Goal: Task Accomplishment & Management: Complete application form

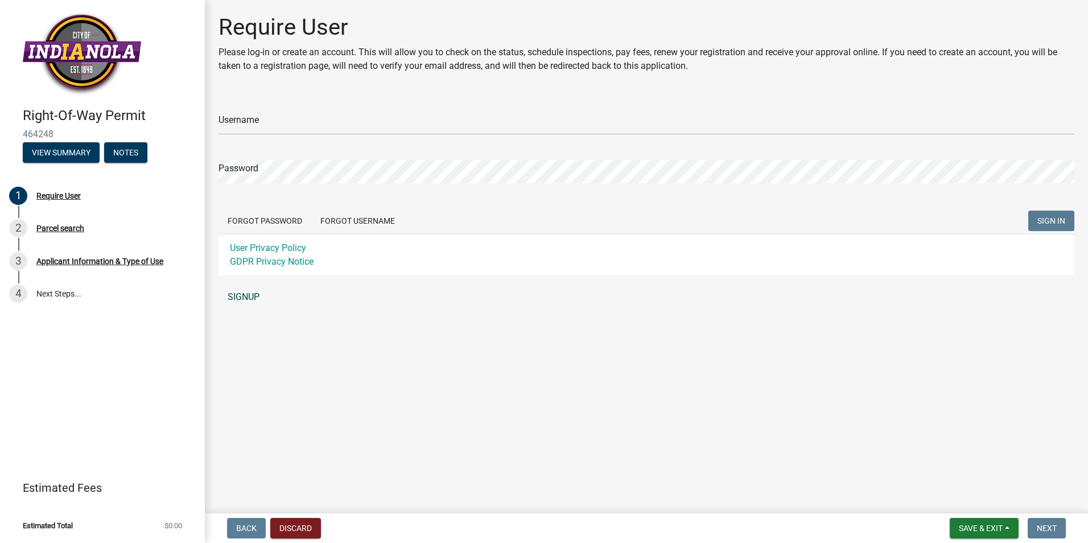
click at [246, 293] on link "SIGNUP" at bounding box center [647, 297] width 856 height 23
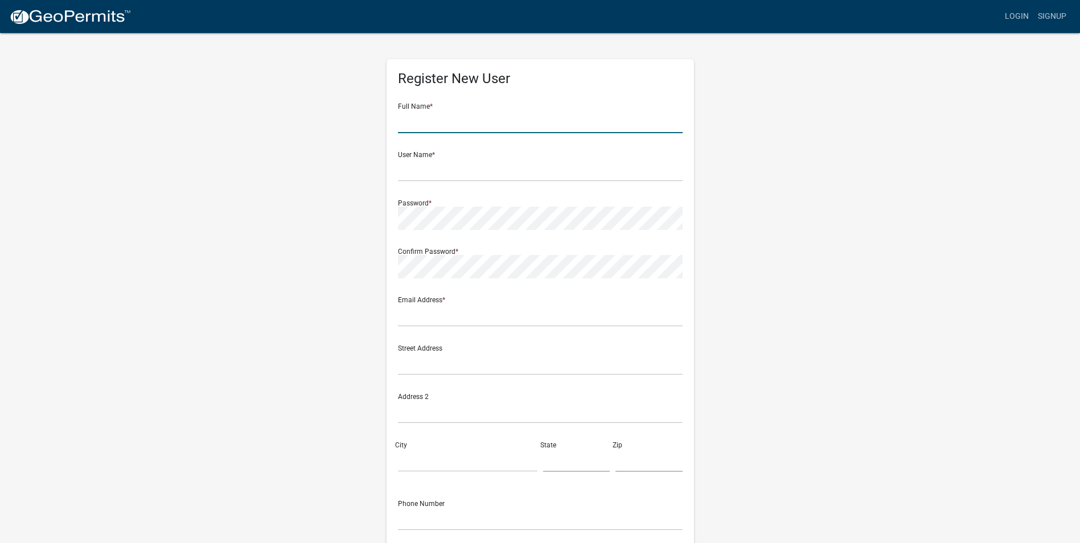
click at [496, 120] on input "text" at bounding box center [540, 121] width 285 height 23
type input "[PERSON_NAME]"
type input "[EMAIL_ADDRESS][DOMAIN_NAME]"
type input "[STREET_ADDRESS]"
type input "[PERSON_NAME]"
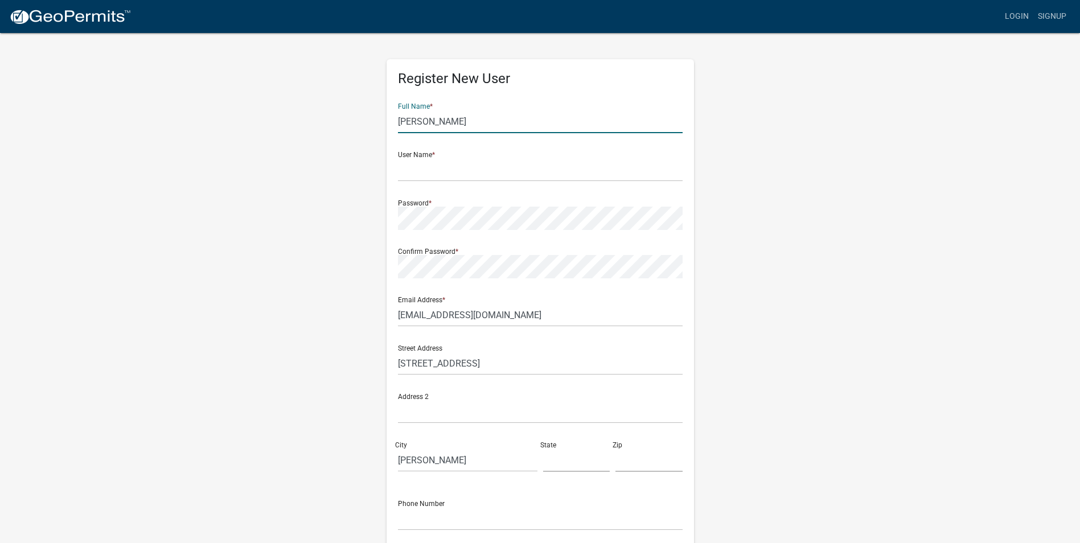
type input "[US_STATE]"
type input "50111"
type input "5152249544"
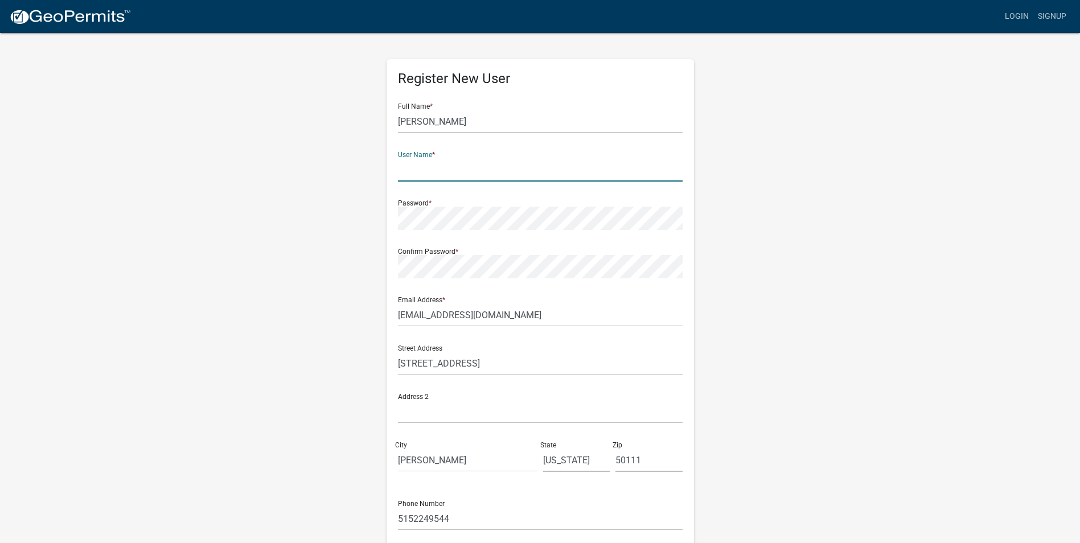
click at [480, 175] on input "text" at bounding box center [540, 169] width 285 height 23
type input "[PERSON_NAME]"
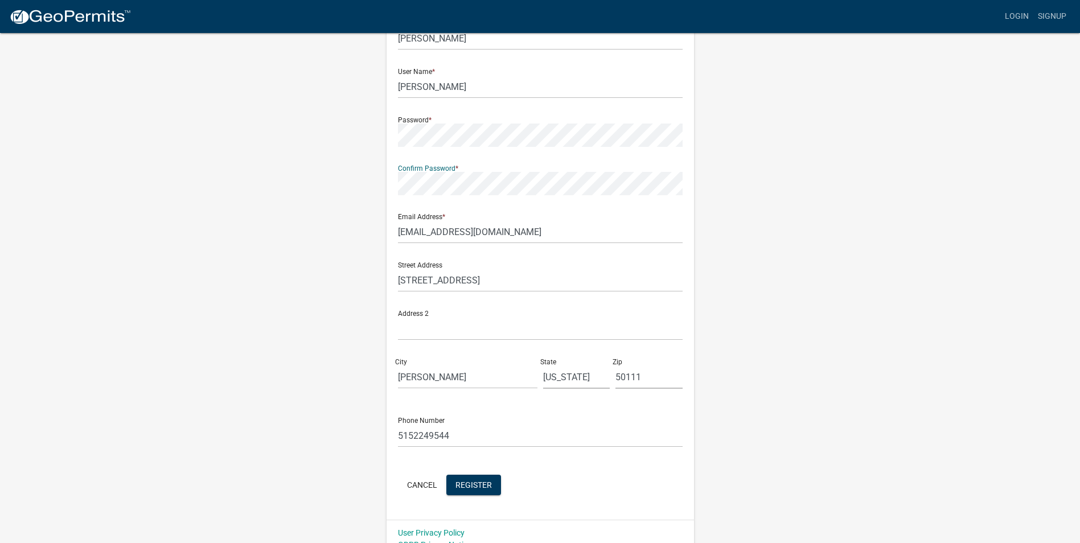
scroll to position [98, 0]
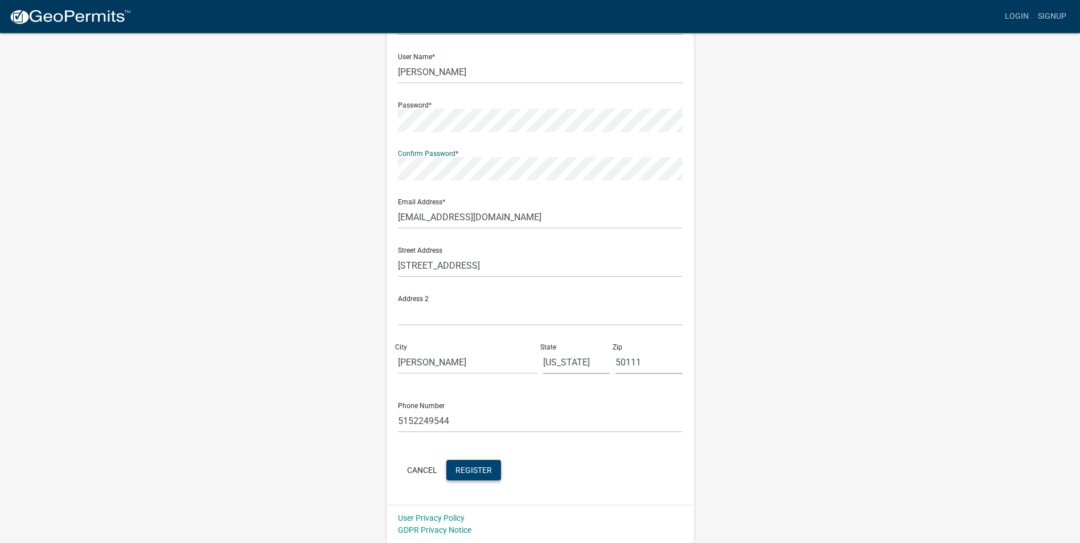
click at [451, 471] on button "Register" at bounding box center [473, 470] width 55 height 20
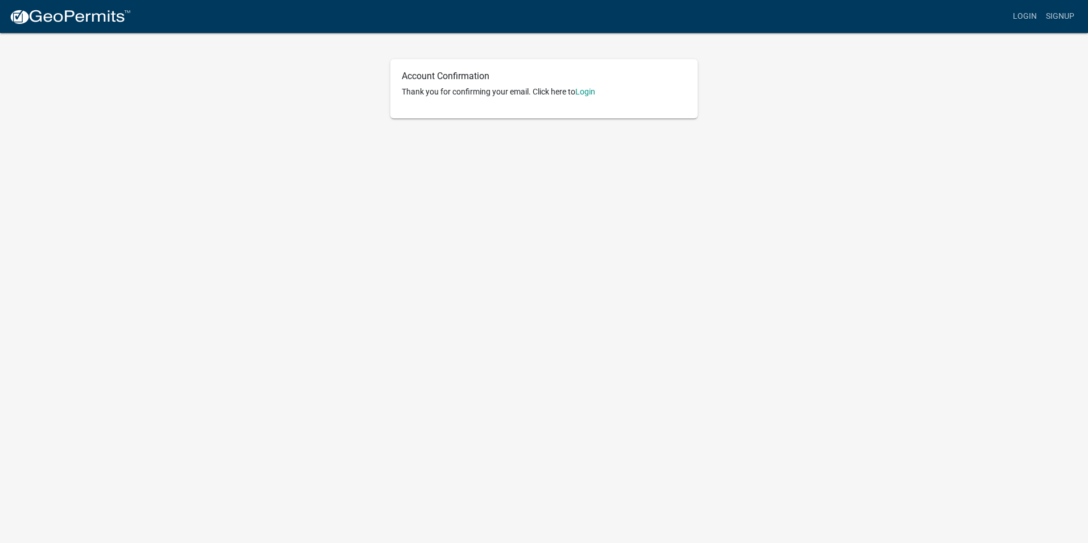
click at [590, 85] on div "Account Confirmation Thank you for confirming your email. Click here to Login" at bounding box center [543, 88] width 307 height 59
click at [589, 92] on link "Login" at bounding box center [585, 91] width 20 height 9
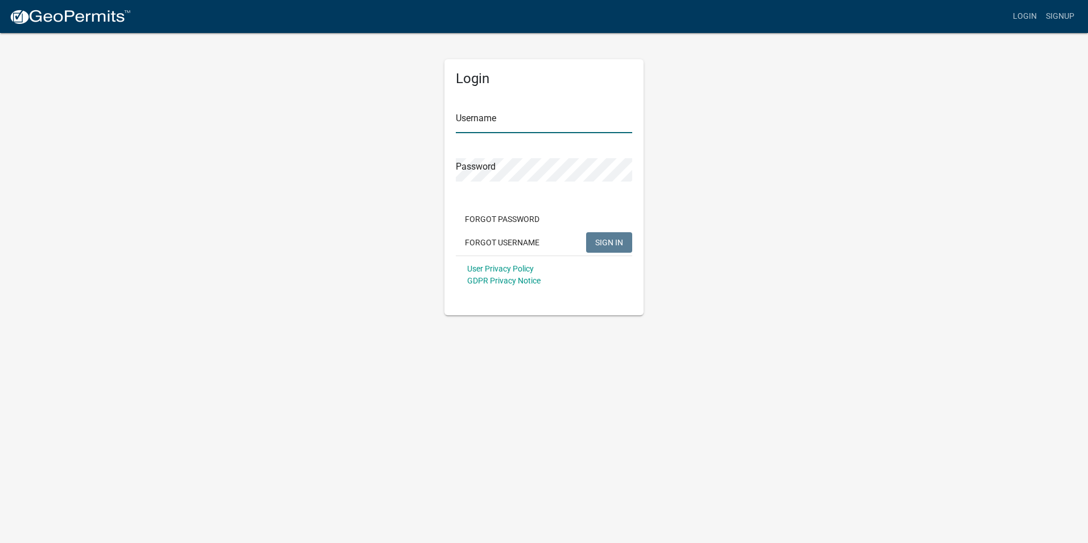
type input "[PERSON_NAME]"
click at [543, 137] on form "Username T Perkins Password Forgot Password Forgot Username SIGN IN User Privac…" at bounding box center [544, 194] width 176 height 200
click at [610, 244] on span "SIGN IN" at bounding box center [609, 241] width 28 height 9
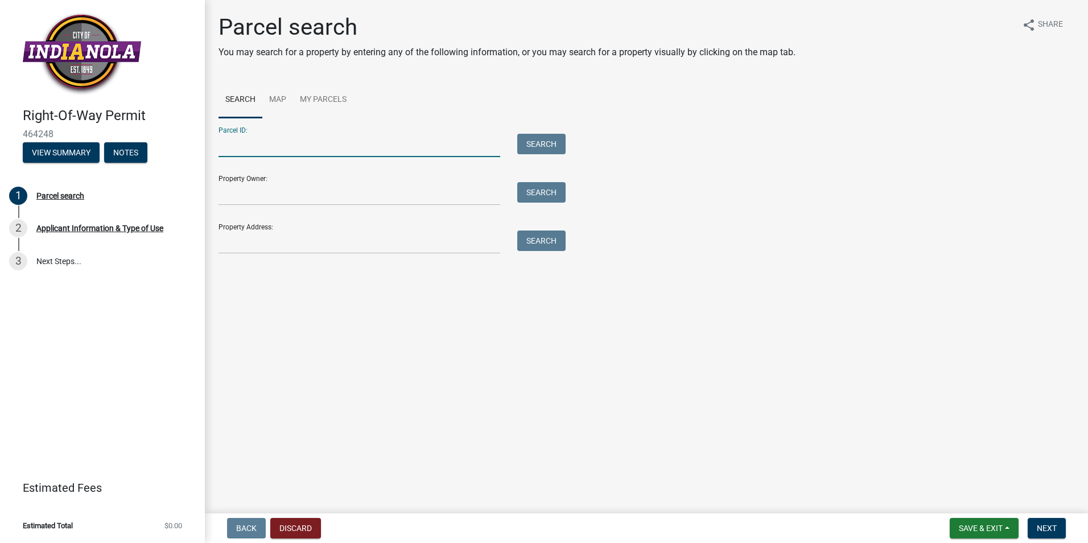
click at [278, 140] on input "Parcel ID:" at bounding box center [360, 145] width 282 height 23
drag, startPoint x: 276, startPoint y: 142, endPoint x: 237, endPoint y: 143, distance: 38.2
click at [237, 143] on input "Parcel ID:" at bounding box center [360, 145] width 282 height 23
drag, startPoint x: 237, startPoint y: 143, endPoint x: 365, endPoint y: 129, distance: 128.3
click at [365, 129] on div "Parcel ID: Search" at bounding box center [390, 137] width 342 height 39
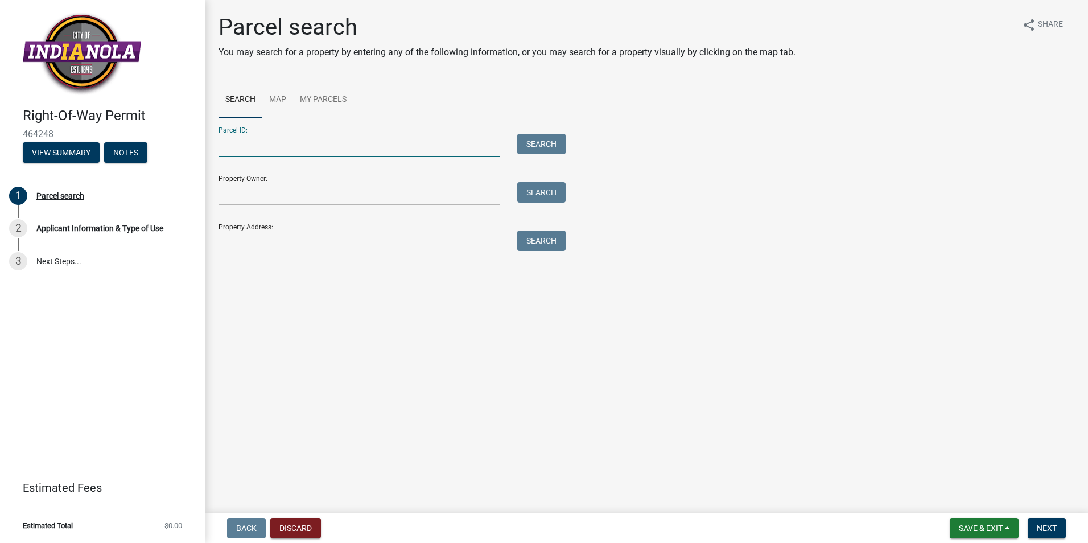
paste input "48525020070"
type input "48525020070"
click at [544, 139] on button "Search" at bounding box center [541, 144] width 48 height 20
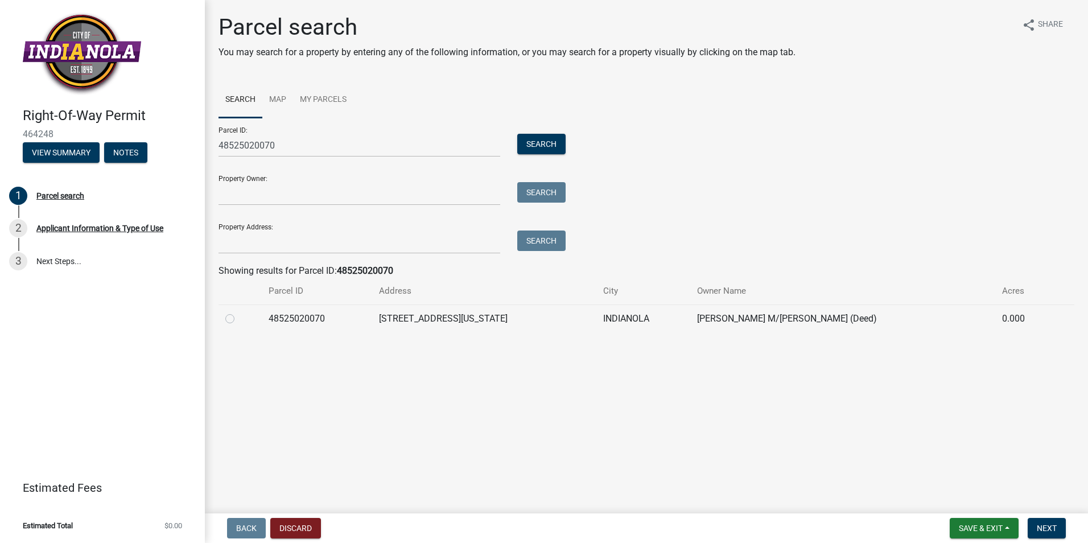
click at [239, 312] on label at bounding box center [239, 312] width 0 height 0
click at [239, 319] on input "radio" at bounding box center [242, 315] width 7 height 7
radio input "true"
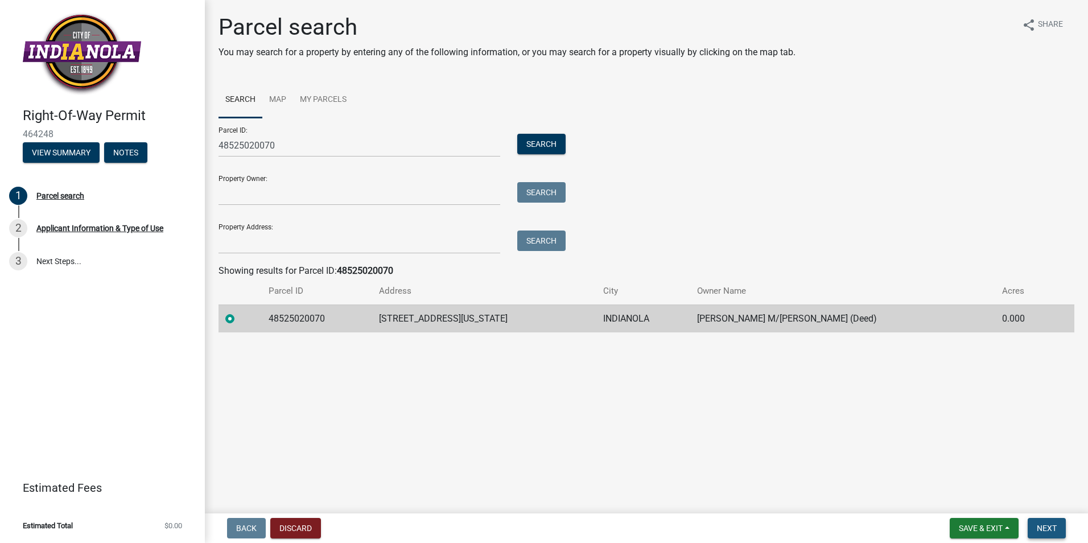
click at [1049, 525] on span "Next" at bounding box center [1047, 528] width 20 height 9
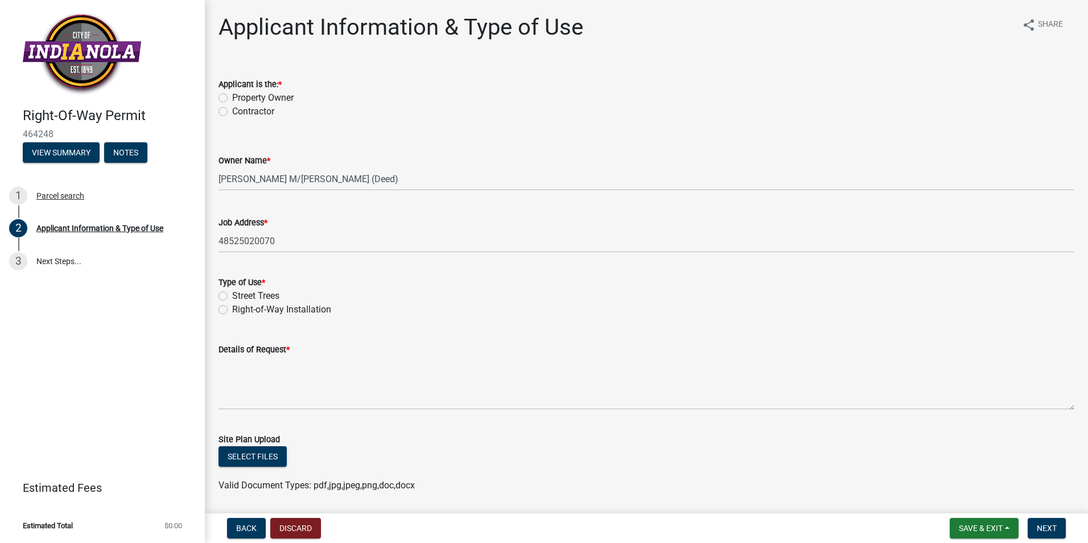
click at [232, 114] on label "Contractor" at bounding box center [253, 112] width 42 height 14
click at [232, 112] on input "Contractor" at bounding box center [235, 108] width 7 height 7
radio input "true"
click at [232, 312] on label "Right-of-Way Installation" at bounding box center [281, 310] width 99 height 14
click at [232, 310] on input "Right-of-Way Installation" at bounding box center [235, 306] width 7 height 7
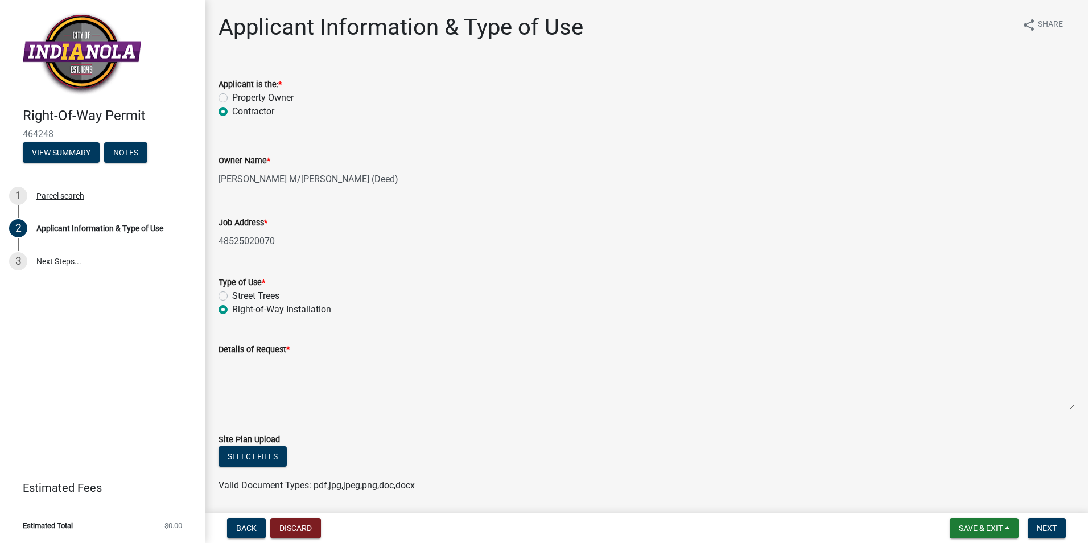
radio input "true"
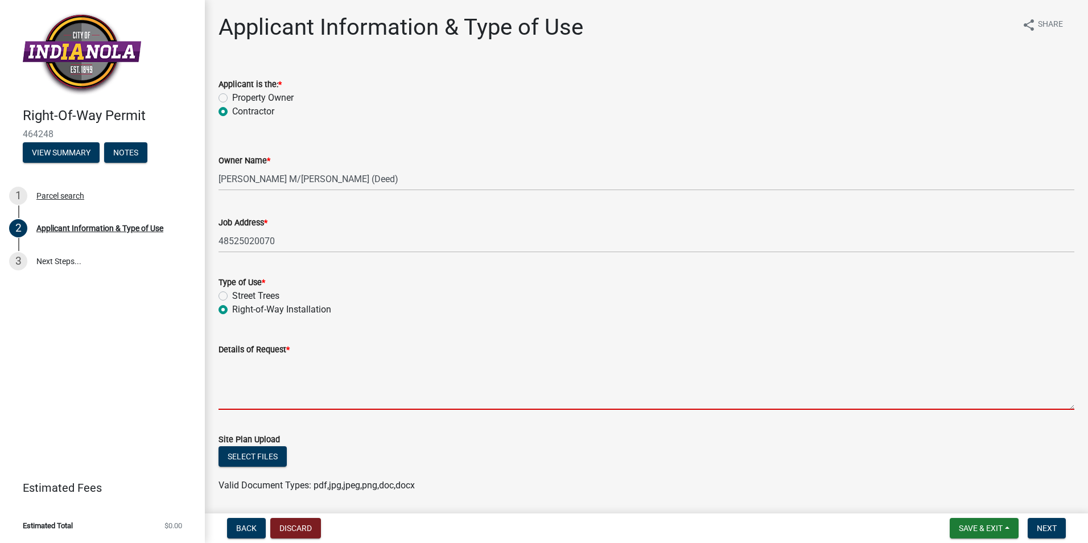
click at [270, 371] on textarea "Details of Request *" at bounding box center [647, 383] width 856 height 54
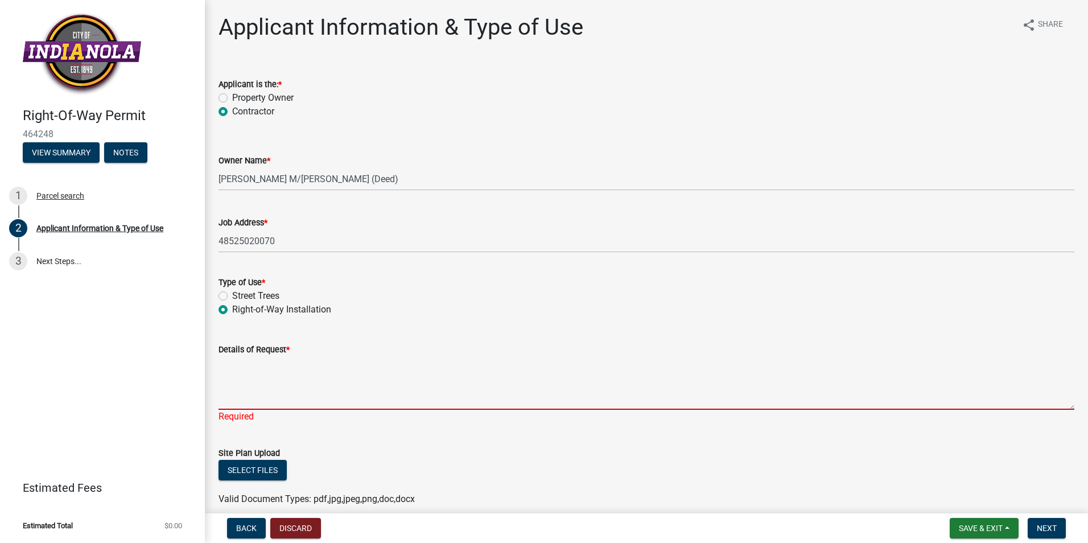
click at [300, 386] on textarea "Details of Request *" at bounding box center [647, 383] width 856 height 54
paste textarea "PROJECT SCOPE: 25-323 DMI-NHE UPGRADE DIRECTIONAL BORE 1836' OF 1.5" CONDUIT @ …"
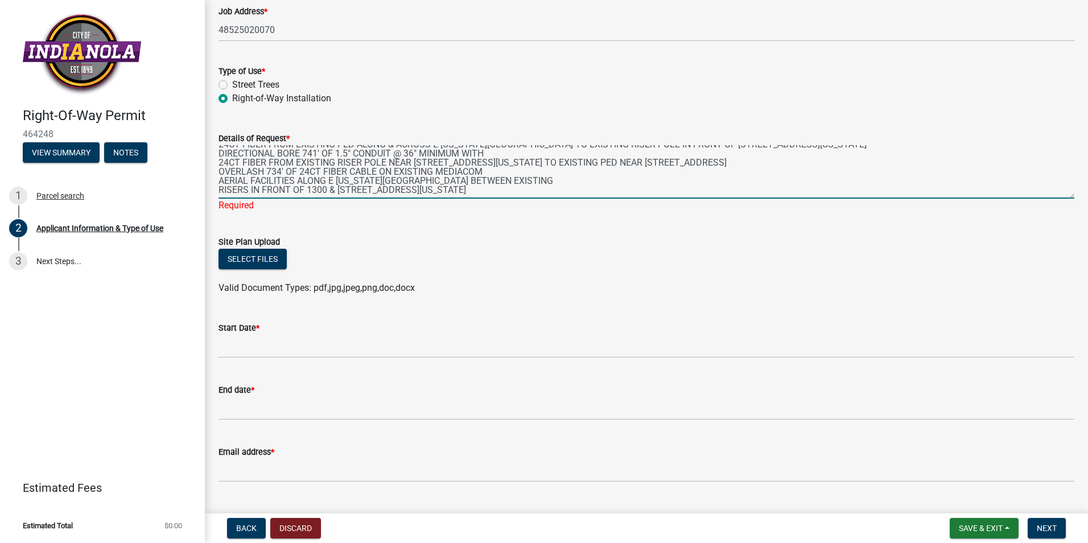
scroll to position [238, 0]
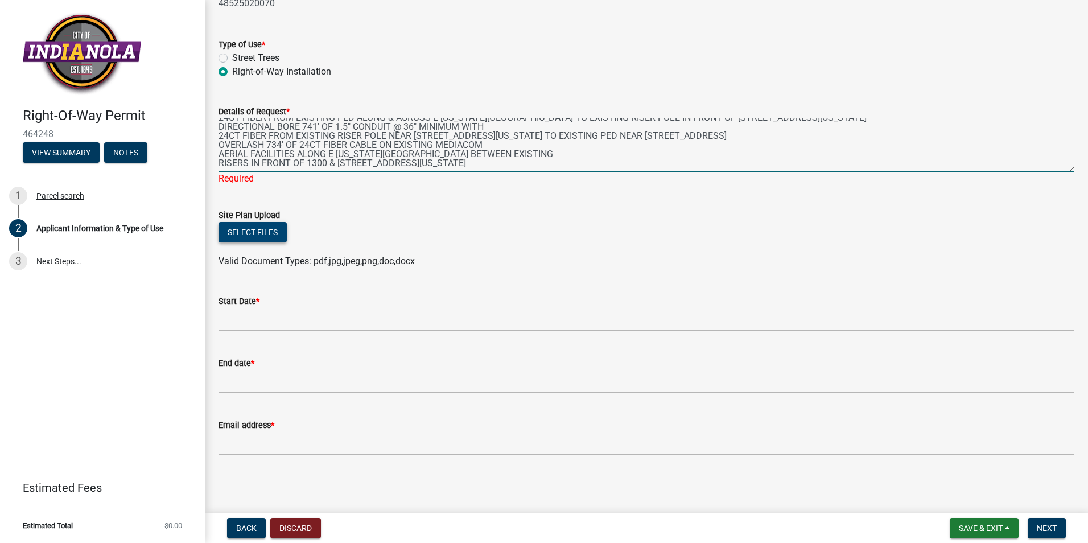
type textarea "PROJECT SCOPE: 25-323 DMI-NHE UPGRADE DIRECTIONAL BORE 1836' OF 1.5" CONDUIT @ …"
click at [249, 232] on button "Select files" at bounding box center [253, 232] width 68 height 20
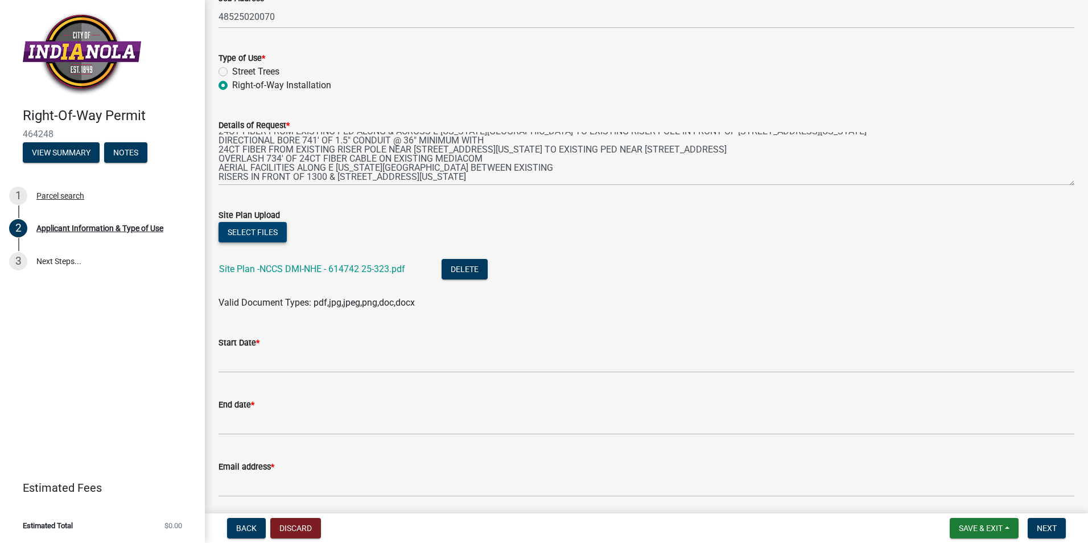
scroll to position [266, 0]
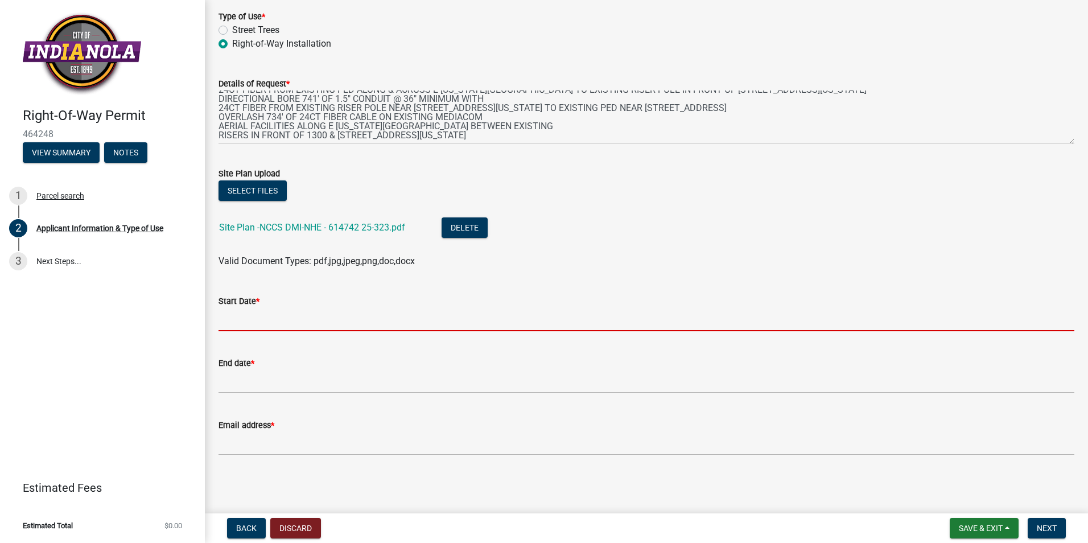
click at [237, 319] on input "Start Date *" at bounding box center [647, 319] width 856 height 23
click at [328, 319] on input "Start Date *" at bounding box center [647, 319] width 856 height 23
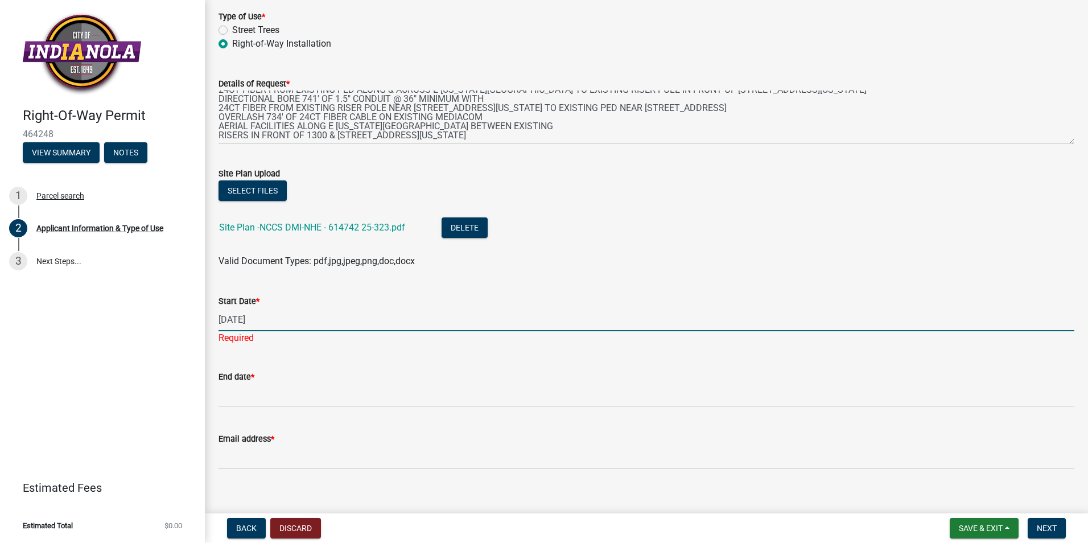
type input "[DATE]"
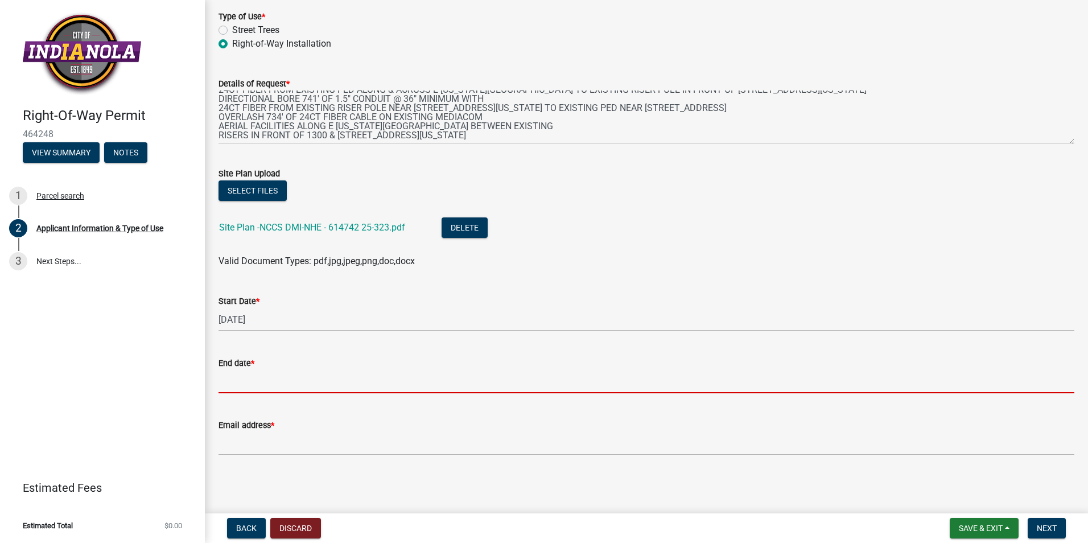
click at [294, 398] on wm-data-entity-input "End date *" at bounding box center [647, 371] width 856 height 62
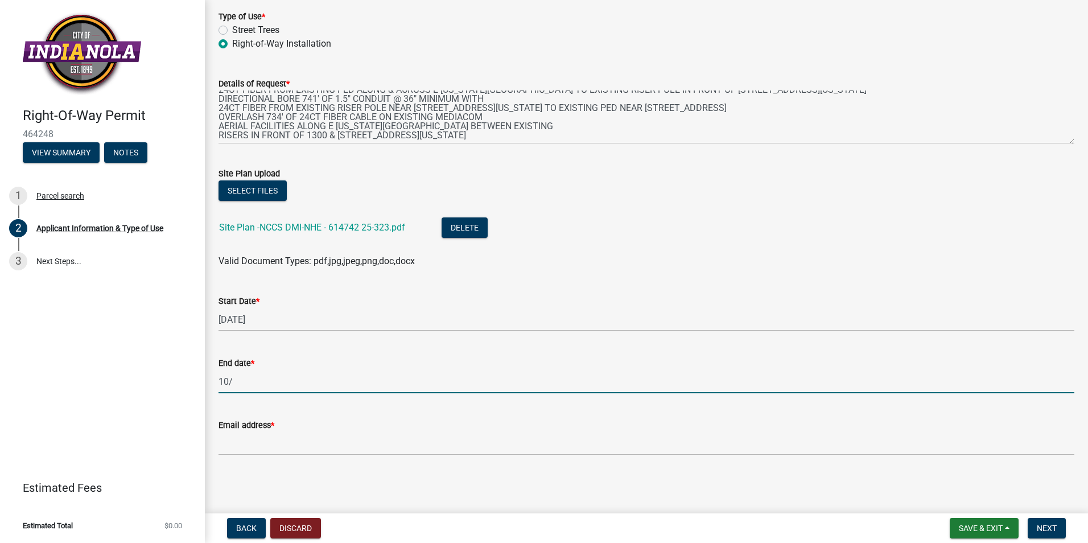
click at [290, 388] on input "10/" at bounding box center [647, 381] width 856 height 23
type input "[DATE]"
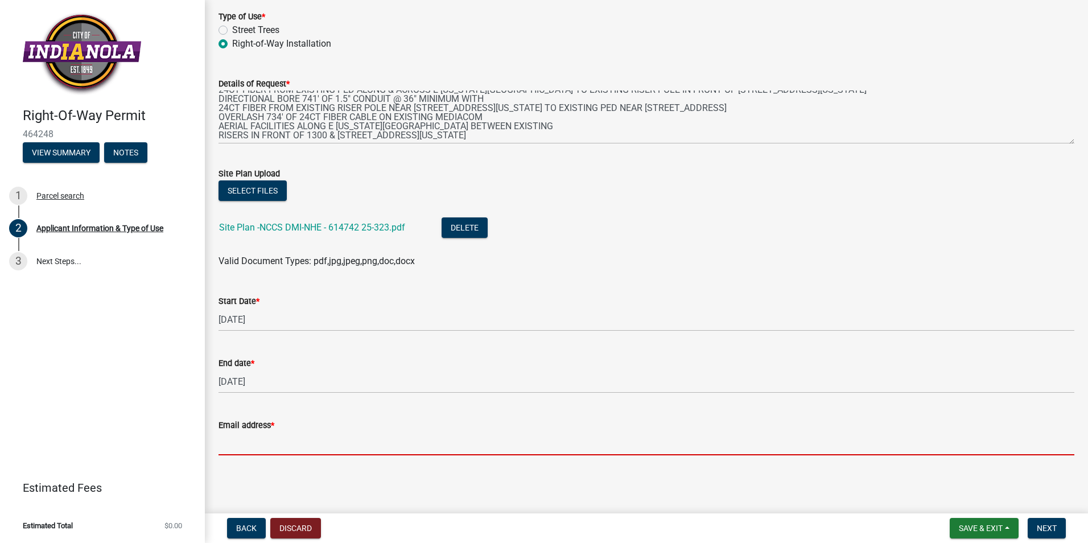
click at [296, 447] on input "Email address *" at bounding box center [647, 443] width 856 height 23
type input "[EMAIL_ADDRESS][DOMAIN_NAME]"
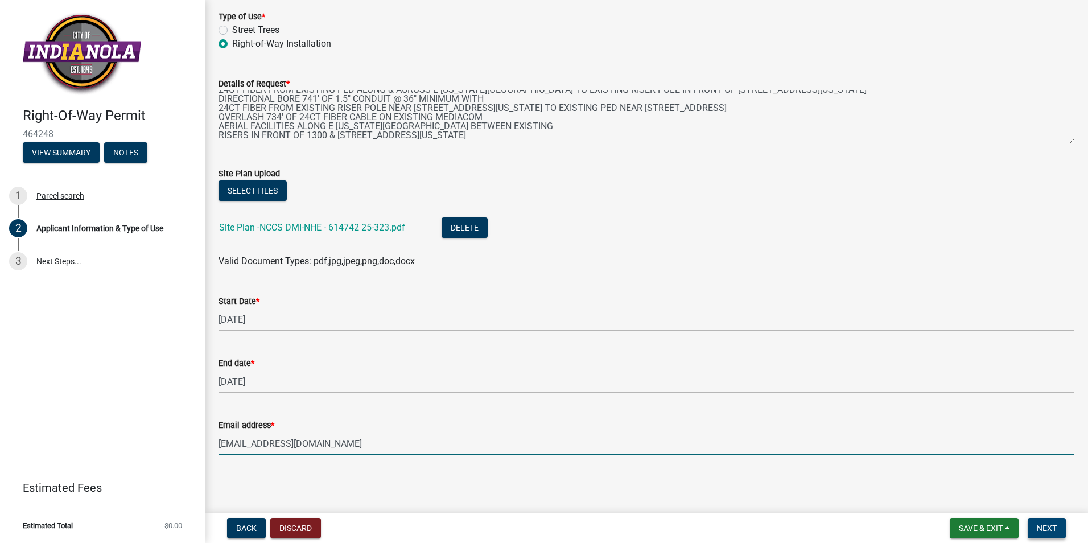
click at [1047, 529] on span "Next" at bounding box center [1047, 528] width 20 height 9
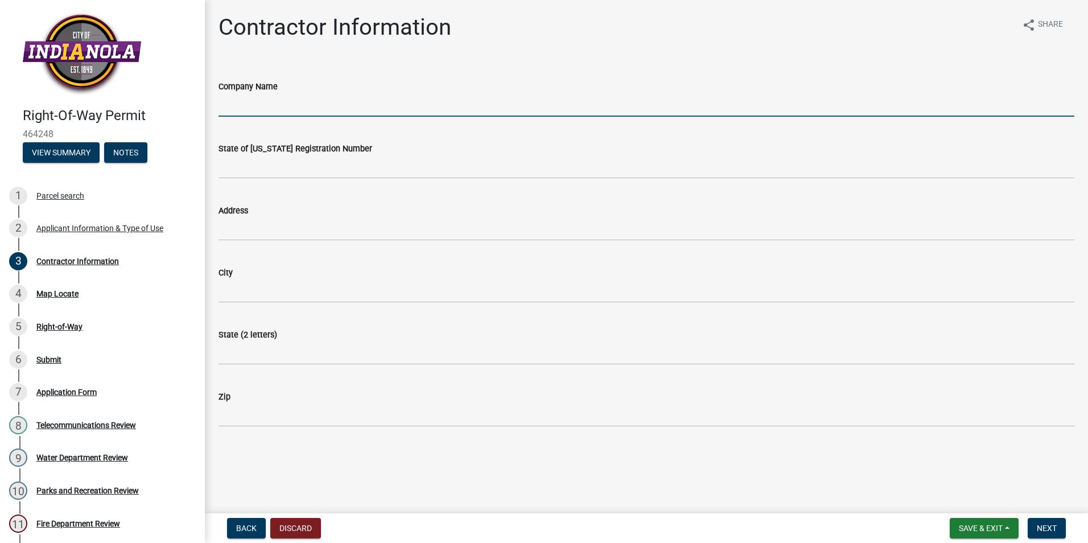
click at [328, 101] on input "Company Name" at bounding box center [647, 104] width 856 height 23
type input "Communication Data Link LLC"
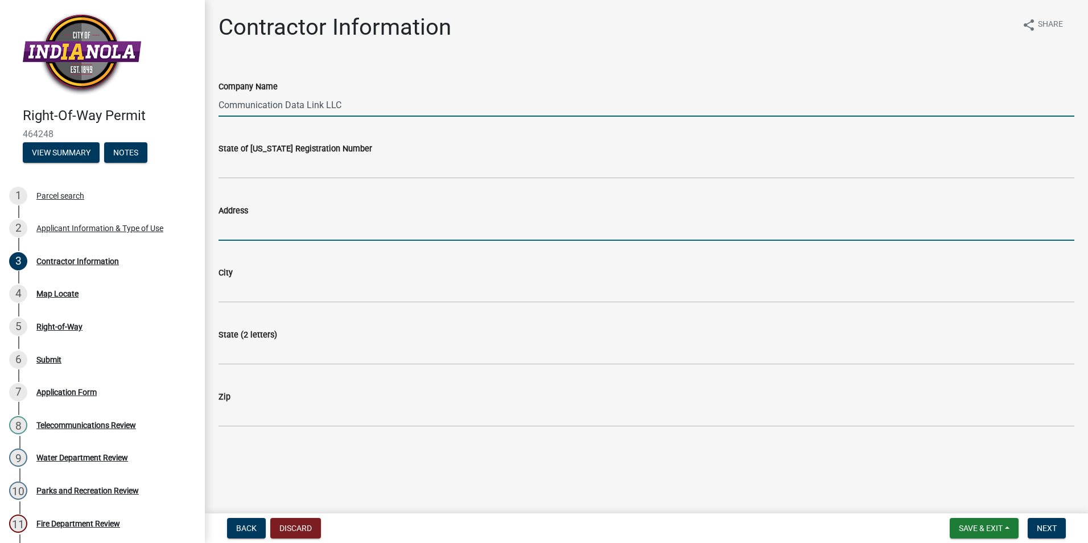
type input "[STREET_ADDRESS]"
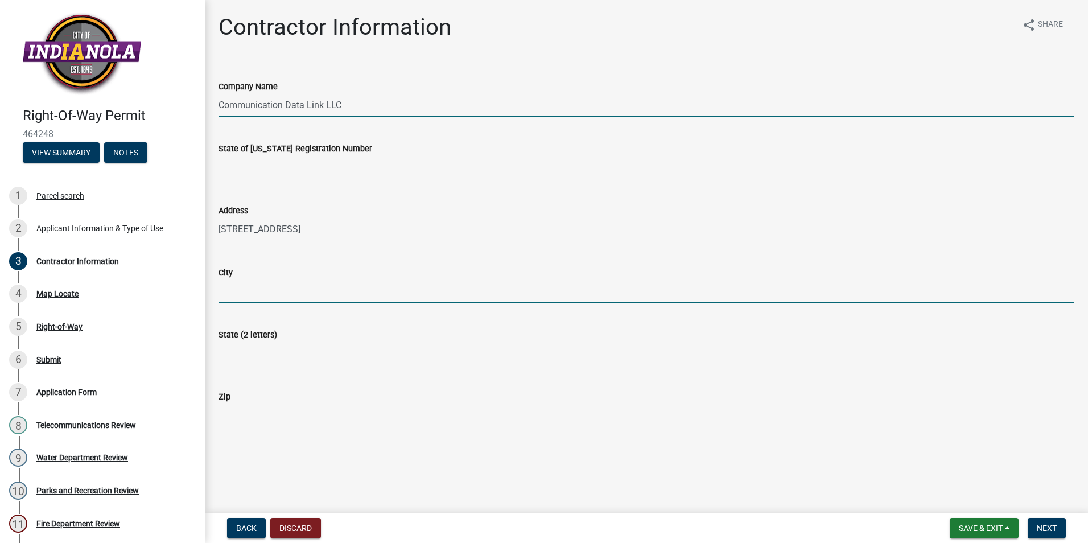
type input "[PERSON_NAME]"
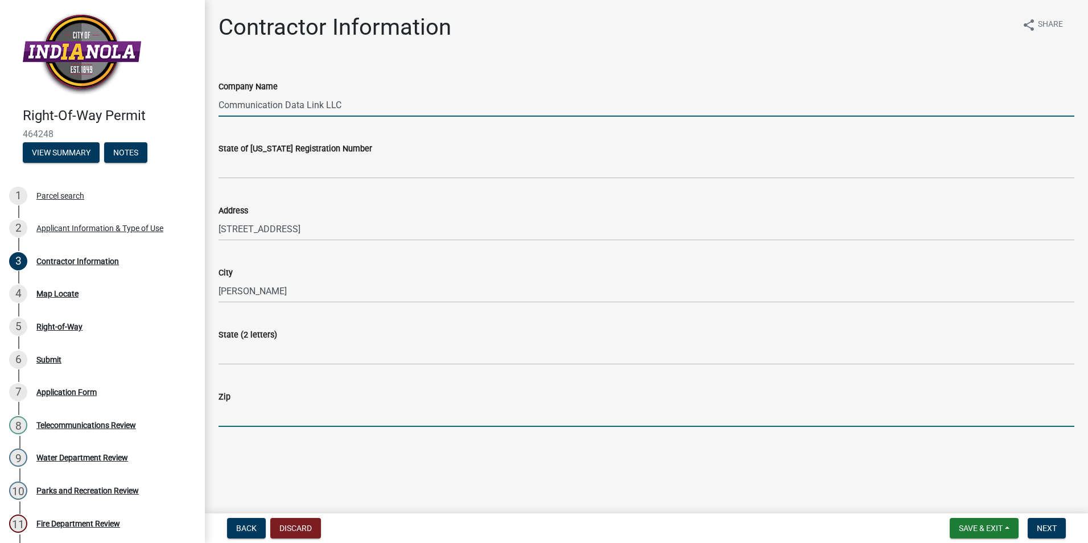
type input "50111"
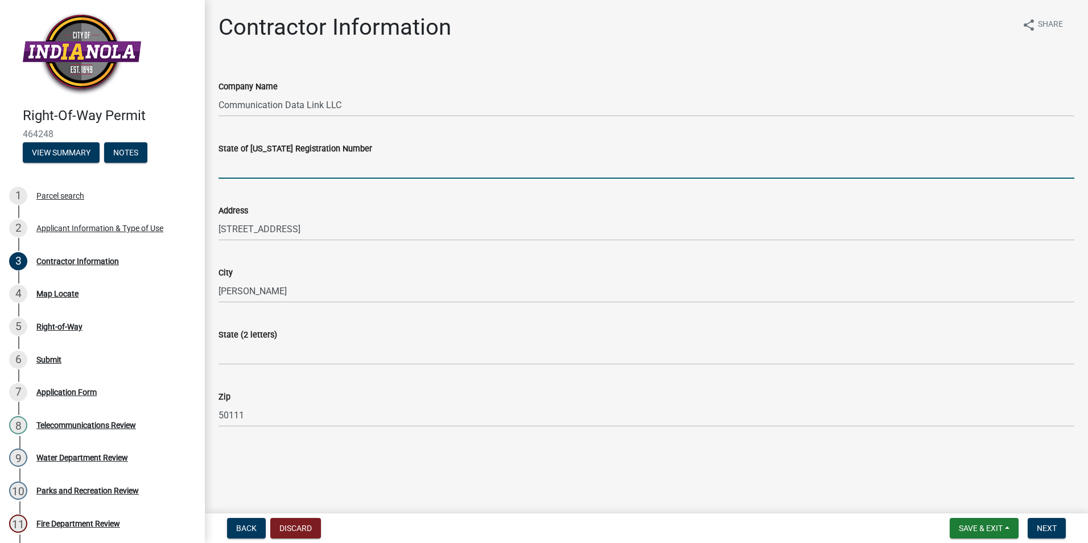
click at [463, 167] on input "State of [US_STATE] Registration Number" at bounding box center [647, 166] width 856 height 23
type input "CO96863"
click at [1045, 532] on span "Next" at bounding box center [1047, 528] width 20 height 9
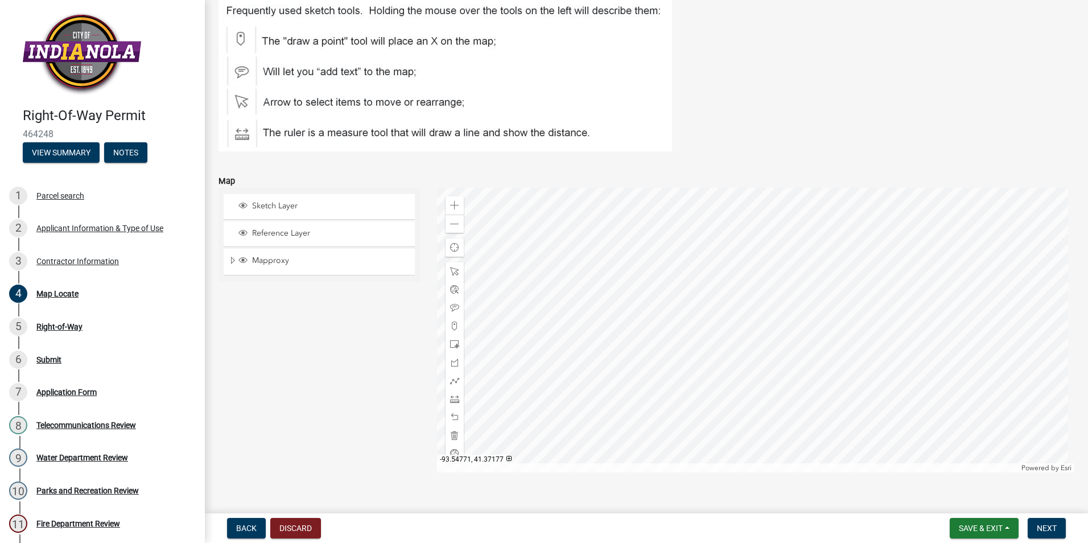
scroll to position [132, 0]
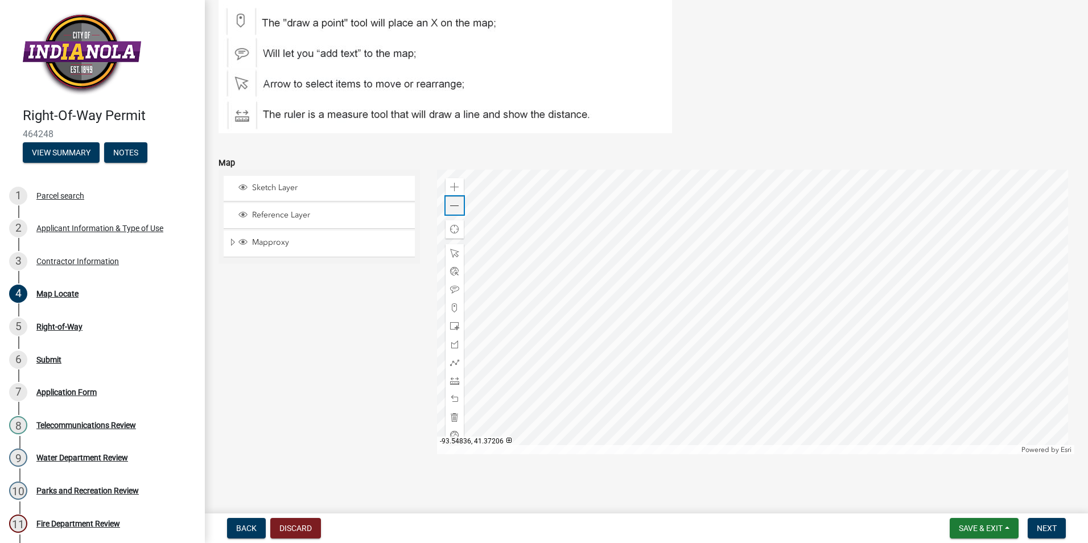
click at [451, 202] on span at bounding box center [454, 206] width 9 height 9
click at [450, 206] on span at bounding box center [454, 206] width 9 height 9
click at [1049, 528] on span "Next" at bounding box center [1047, 528] width 20 height 9
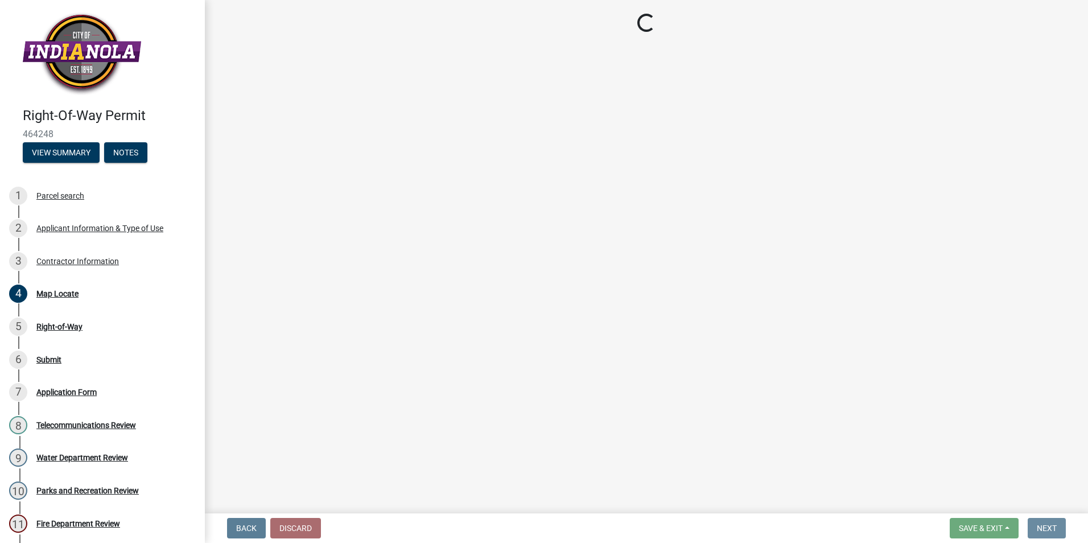
scroll to position [0, 0]
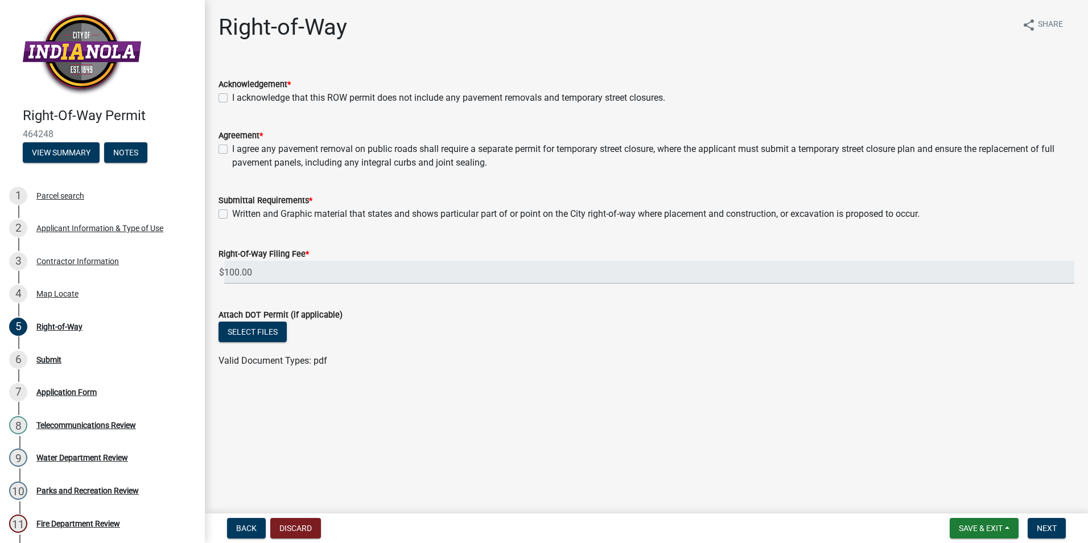
click at [232, 98] on label "I acknowledge that this ROW permit does not include any pavement removals and t…" at bounding box center [448, 98] width 433 height 14
click at [232, 98] on input "I acknowledge that this ROW permit does not include any pavement removals and t…" at bounding box center [235, 94] width 7 height 7
checkbox input "true"
click at [232, 153] on label "I agree any pavement removal on public roads shall require a separate permit fo…" at bounding box center [653, 155] width 842 height 27
click at [232, 150] on input "I agree any pavement removal on public roads shall require a separate permit fo…" at bounding box center [235, 145] width 7 height 7
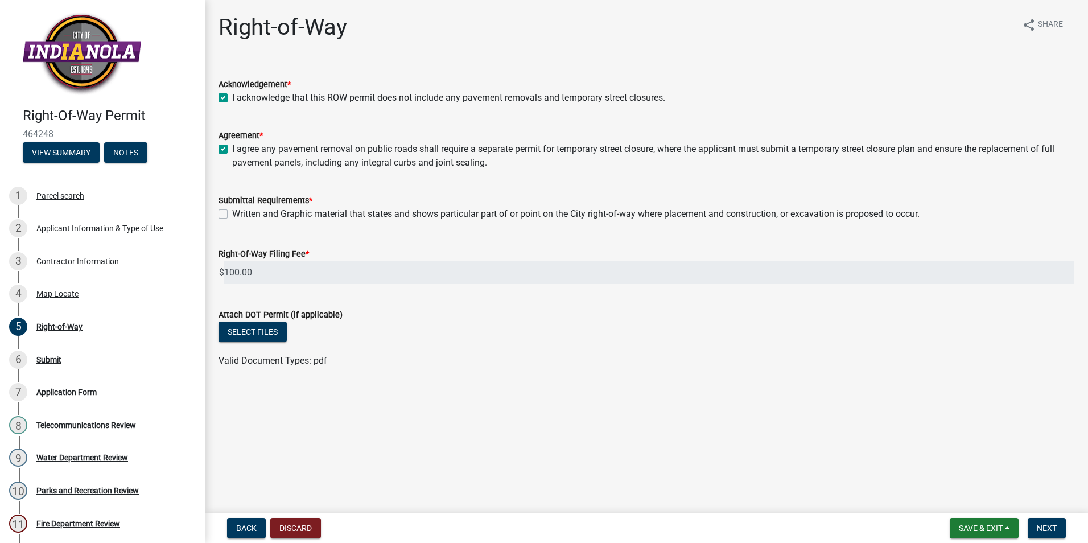
checkbox input "true"
click at [232, 217] on label "Written and Graphic material that states and shows particular part of or point …" at bounding box center [576, 214] width 688 height 14
click at [232, 215] on input "Written and Graphic material that states and shows particular part of or point …" at bounding box center [235, 210] width 7 height 7
checkbox input "true"
click at [1049, 529] on span "Next" at bounding box center [1047, 528] width 20 height 9
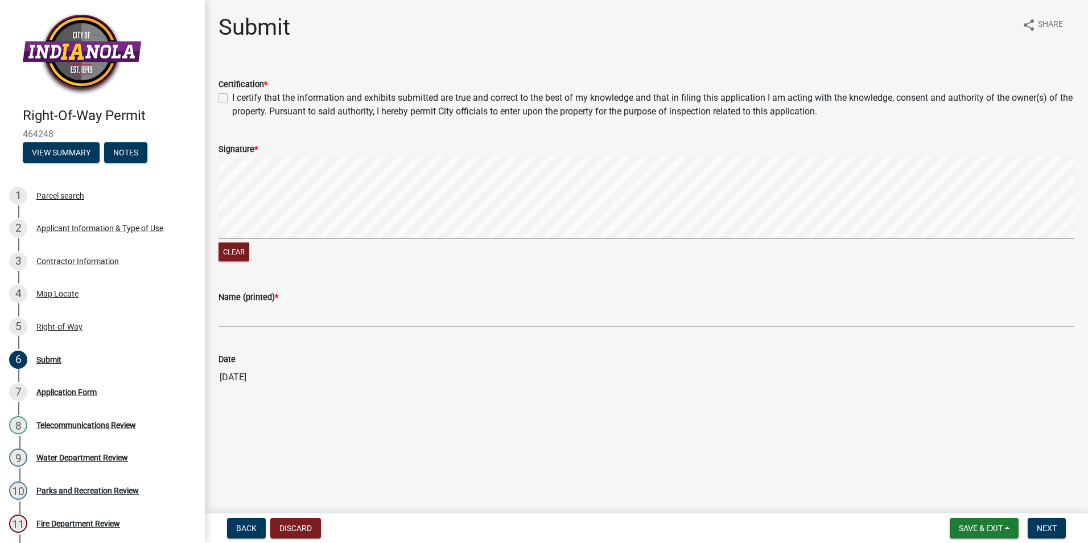
click at [232, 97] on label "I certify that the information and exhibits submitted are true and correct to t…" at bounding box center [653, 104] width 842 height 27
click at [232, 97] on input "I certify that the information and exhibits submitted are true and correct to t…" at bounding box center [235, 94] width 7 height 7
checkbox input "true"
click at [229, 242] on signature-pad at bounding box center [647, 199] width 856 height 87
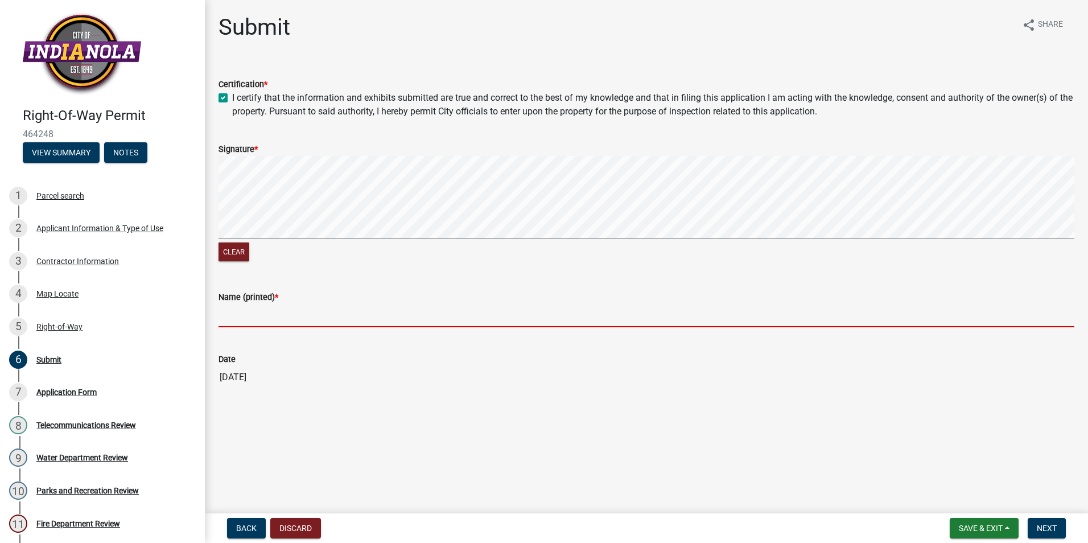
click at [282, 320] on input "Name (printed) *" at bounding box center [647, 315] width 856 height 23
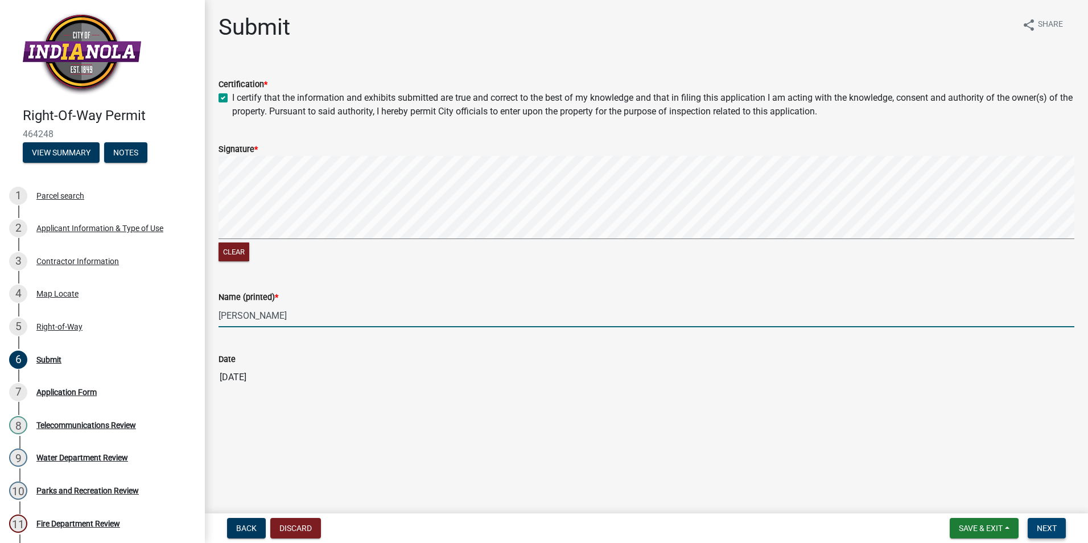
type input "[PERSON_NAME]"
click at [1047, 528] on span "Next" at bounding box center [1047, 528] width 20 height 9
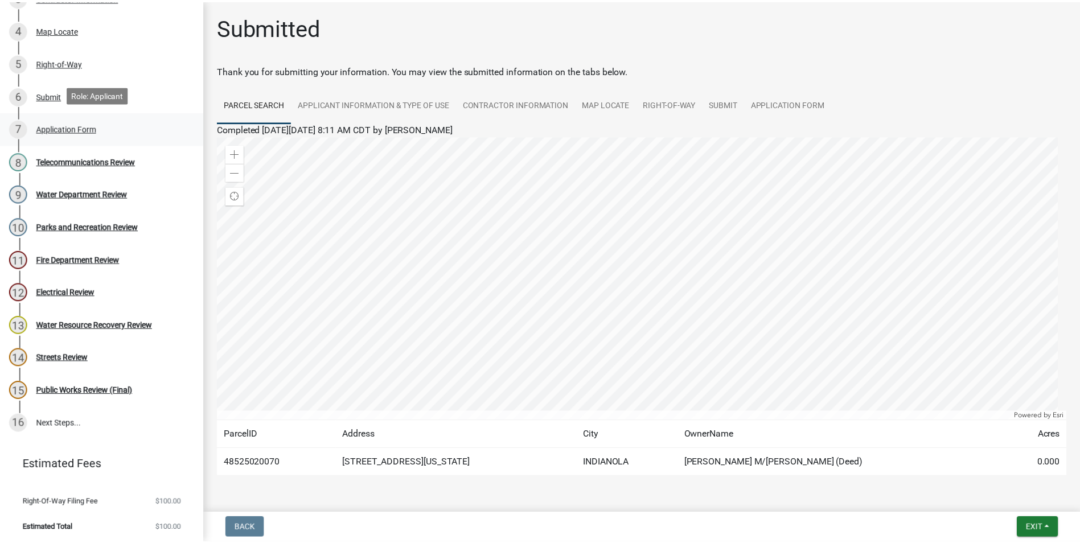
scroll to position [266, 0]
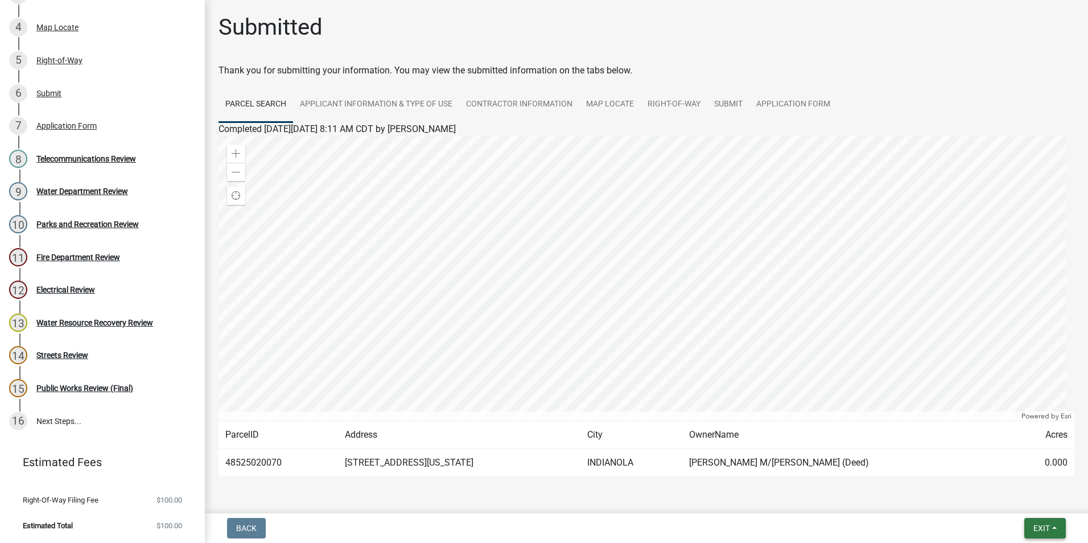
click at [1040, 532] on span "Exit" at bounding box center [1042, 528] width 17 height 9
click at [817, 525] on div "Back Exit Save Save & Exit" at bounding box center [646, 528] width 865 height 20
click at [599, 109] on link "Map Locate" at bounding box center [609, 105] width 61 height 36
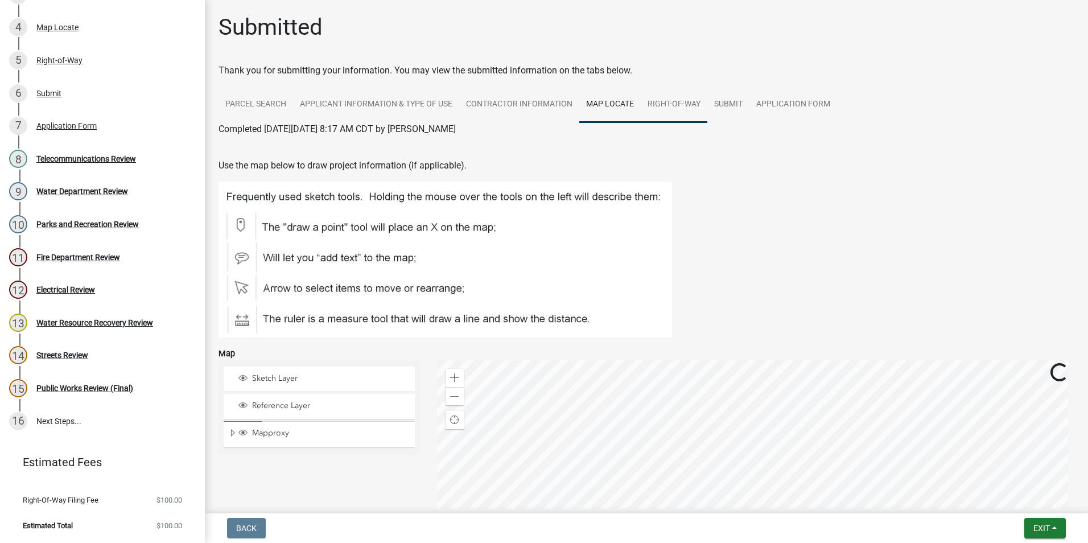
click at [676, 104] on link "Right-of-Way" at bounding box center [674, 105] width 67 height 36
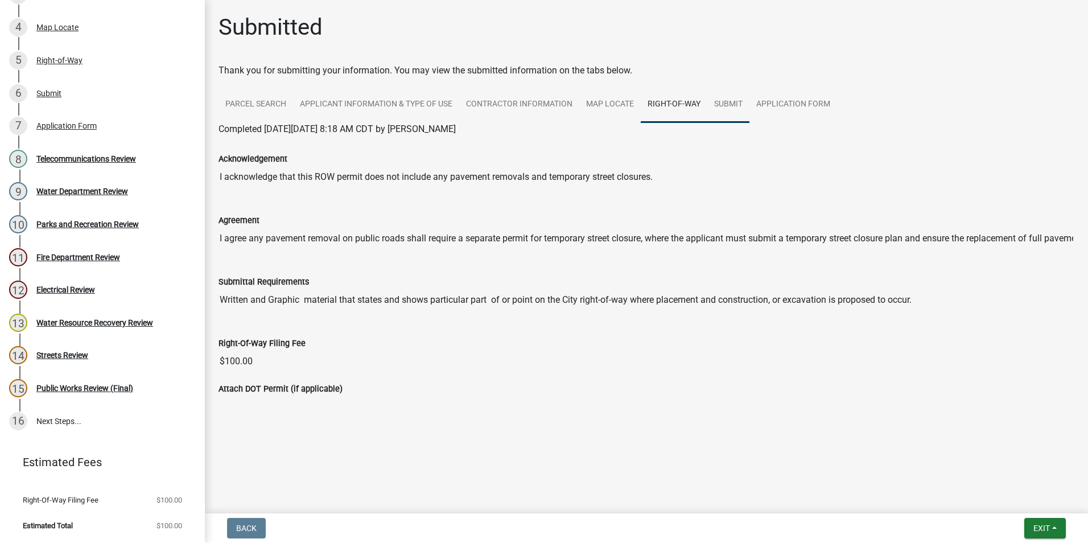
click at [737, 101] on link "Submit" at bounding box center [729, 105] width 42 height 36
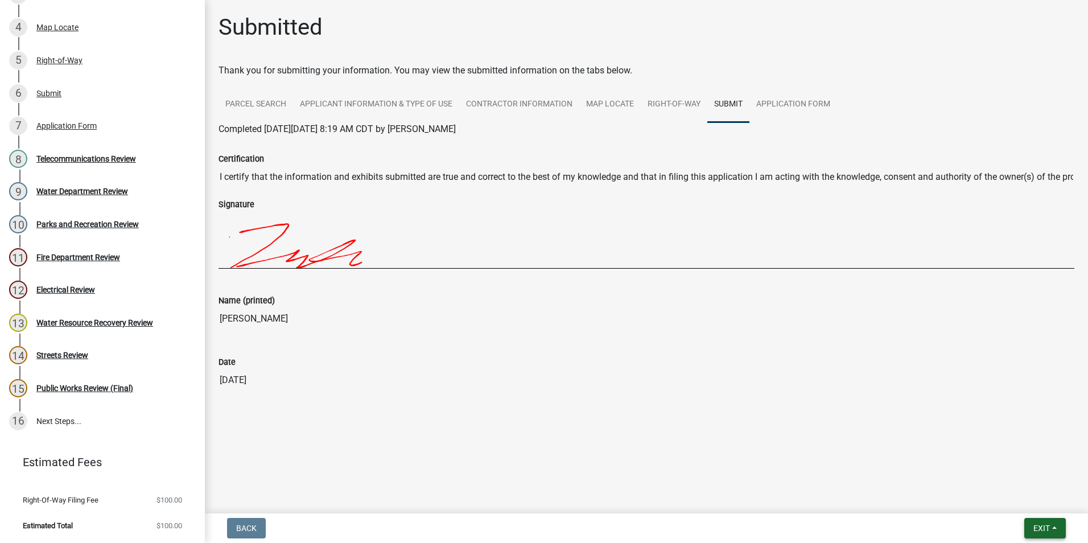
click at [1028, 525] on button "Exit" at bounding box center [1046, 528] width 42 height 20
click at [1028, 502] on button "Save & Exit" at bounding box center [1020, 498] width 91 height 27
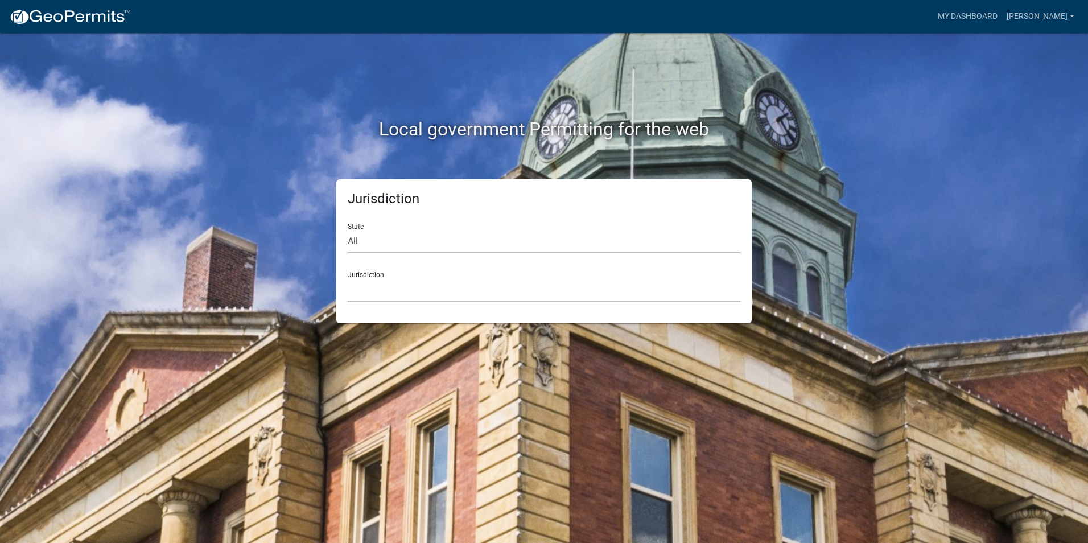
click at [388, 287] on select "[GEOGRAPHIC_DATA], [US_STATE] [GEOGRAPHIC_DATA], [US_STATE][PERSON_NAME][GEOGRA…" at bounding box center [544, 289] width 393 height 23
click at [309, 260] on div "Jurisdiction State All [US_STATE] [US_STATE] [US_STATE] [US_STATE] [US_STATE] […" at bounding box center [544, 251] width 649 height 144
click at [366, 242] on select "All [US_STATE] [US_STATE] [US_STATE] [US_STATE] [US_STATE] [US_STATE] [US_STATE…" at bounding box center [544, 241] width 393 height 23
select select "[US_STATE]"
click at [348, 230] on select "All [US_STATE] [US_STATE] [US_STATE] [US_STATE] [US_STATE] [US_STATE] [US_STATE…" at bounding box center [544, 241] width 393 height 23
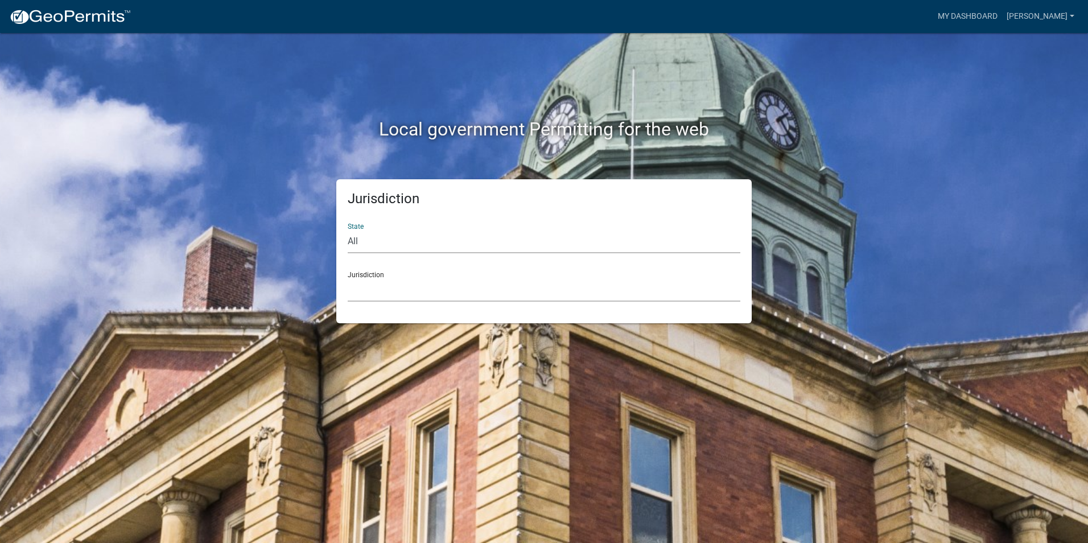
click at [389, 292] on select "[GEOGRAPHIC_DATA], [US_STATE] [GEOGRAPHIC_DATA], [US_STATE] [GEOGRAPHIC_DATA], …" at bounding box center [544, 289] width 393 height 23
